Goal: Task Accomplishment & Management: Manage account settings

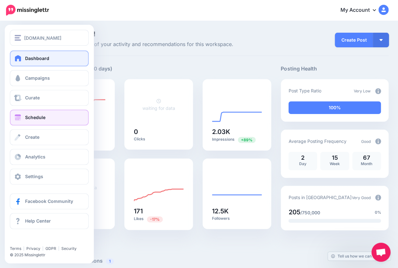
click at [28, 120] on span "Schedule" at bounding box center [35, 117] width 20 height 5
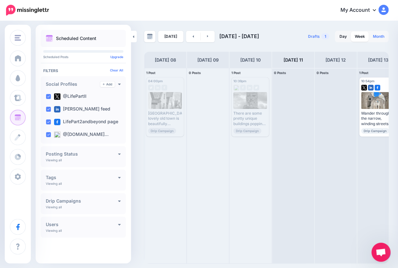
click at [378, 36] on link "Month" at bounding box center [378, 36] width 19 height 10
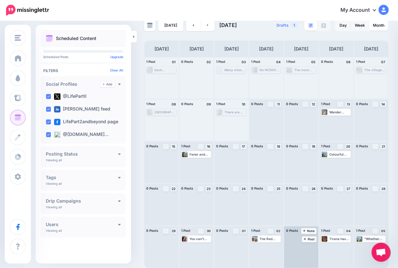
scroll to position [11, 0]
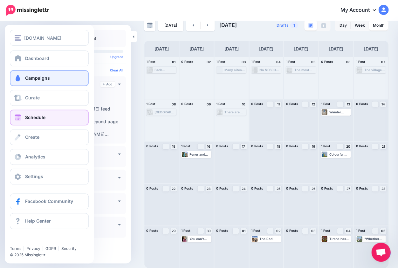
click at [55, 81] on link "Campaigns" at bounding box center [49, 78] width 79 height 16
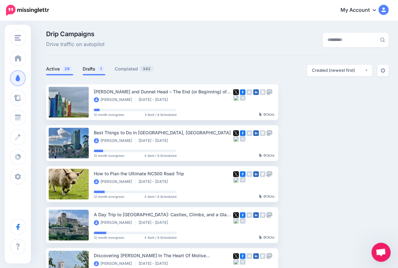
click at [87, 68] on link "Drafts 1" at bounding box center [94, 69] width 23 height 8
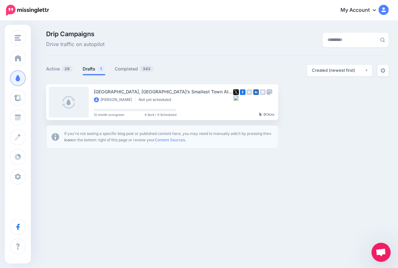
click at [372, 249] on span "Open chat" at bounding box center [380, 252] width 19 height 19
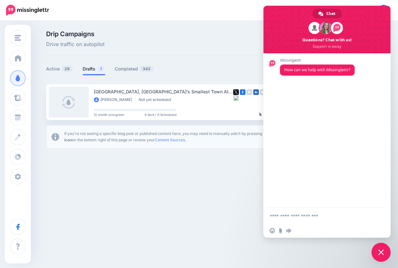
click at [226, 51] on div "Drip Campaigns Drive traffic on autopilot" at bounding box center [217, 43] width 342 height 25
click at [382, 6] on span at bounding box center [326, 30] width 127 height 48
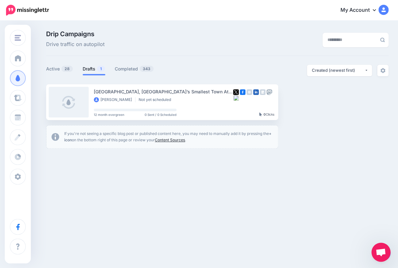
click at [181, 140] on link "Content Sources" at bounding box center [170, 140] width 30 height 5
click at [370, 251] on div "[DOMAIN_NAME] [DOMAIN_NAME] Add Workspace Dashboard Campaigns Curate Schedule C…" at bounding box center [199, 134] width 398 height 268
click at [72, 140] on b "+ icon" at bounding box center [167, 136] width 207 height 11
click at [374, 9] on icon at bounding box center [373, 9] width 3 height 5
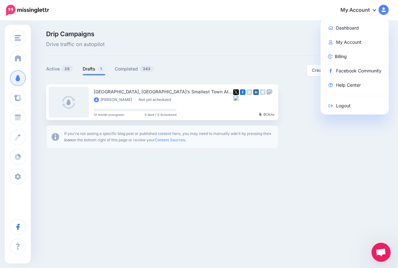
click at [271, 29] on div "Drip Campaigns Drive traffic on autopilot Active 28 1 343" at bounding box center [199, 92] width 398 height 142
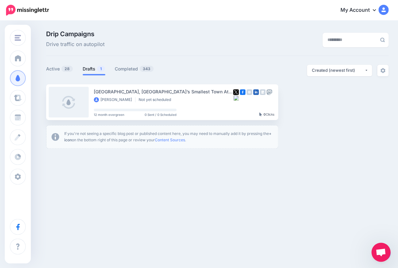
click at [92, 70] on link "Drafts 1" at bounding box center [94, 69] width 23 height 8
click at [177, 140] on link "Content Sources" at bounding box center [170, 140] width 30 height 5
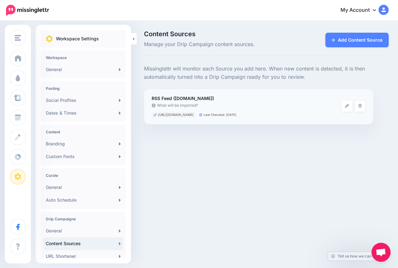
click at [194, 113] on span "[URL][DOMAIN_NAME]" at bounding box center [176, 114] width 36 height 3
click at [348, 105] on icon at bounding box center [347, 106] width 4 height 4
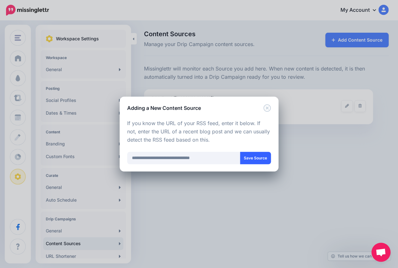
click at [253, 158] on button "Save Source" at bounding box center [255, 158] width 31 height 12
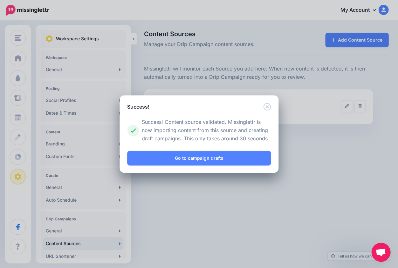
click at [267, 108] on icon "Close" at bounding box center [266, 106] width 7 height 7
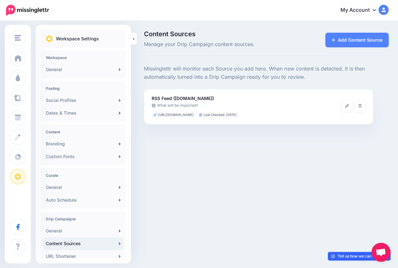
click at [350, 258] on link "Tell us how we can improve" at bounding box center [359, 256] width 63 height 9
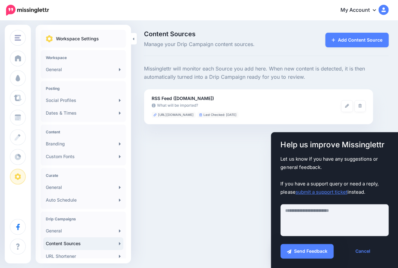
click at [248, 188] on div "[DOMAIN_NAME] [DOMAIN_NAME] Add Workspace Dashboard Campaigns Curate Schedule C…" at bounding box center [199, 134] width 398 height 268
